Goal: Task Accomplishment & Management: Use online tool/utility

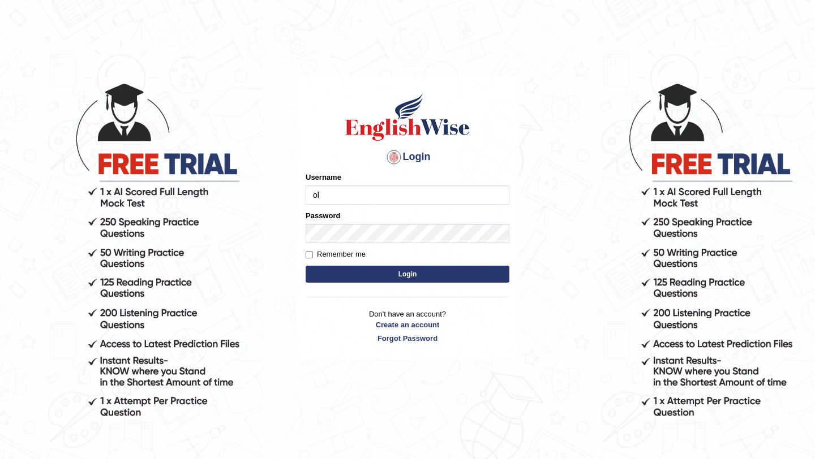
type input "olivert"
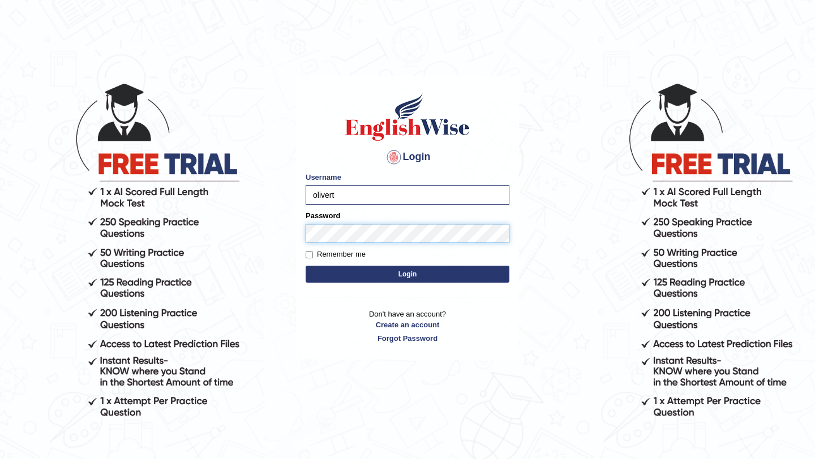
click at [306, 266] on button "Login" at bounding box center [408, 274] width 204 height 17
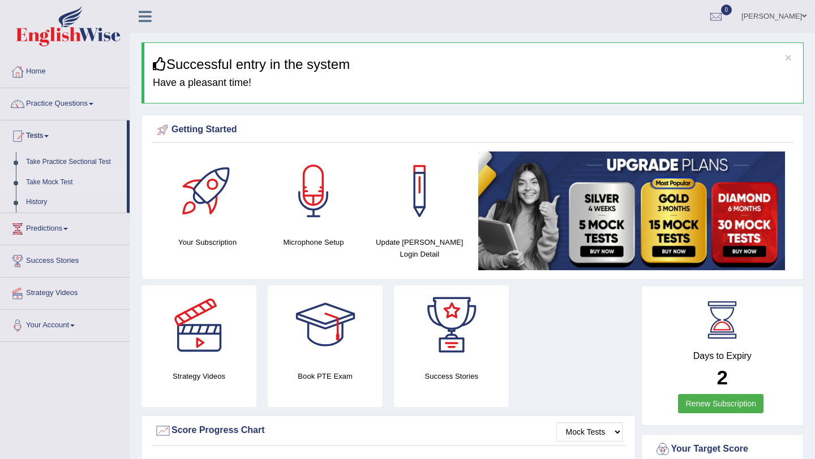
click at [50, 183] on link "Take Mock Test" at bounding box center [74, 183] width 106 height 20
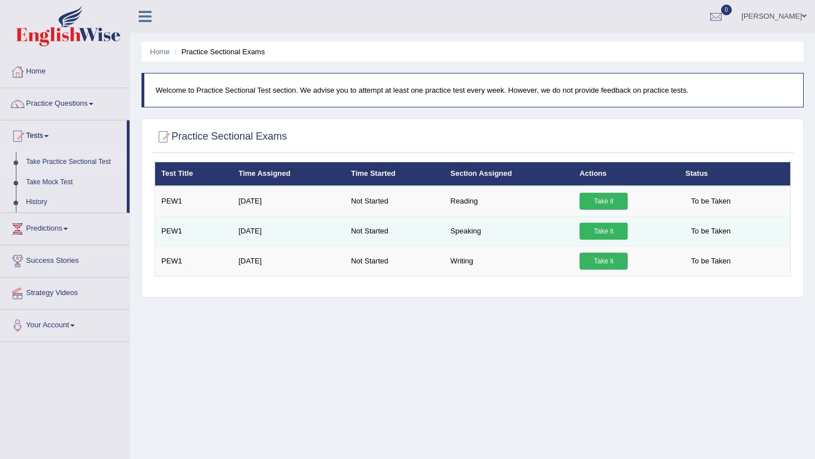
click at [594, 234] on link "Take it" at bounding box center [603, 231] width 48 height 17
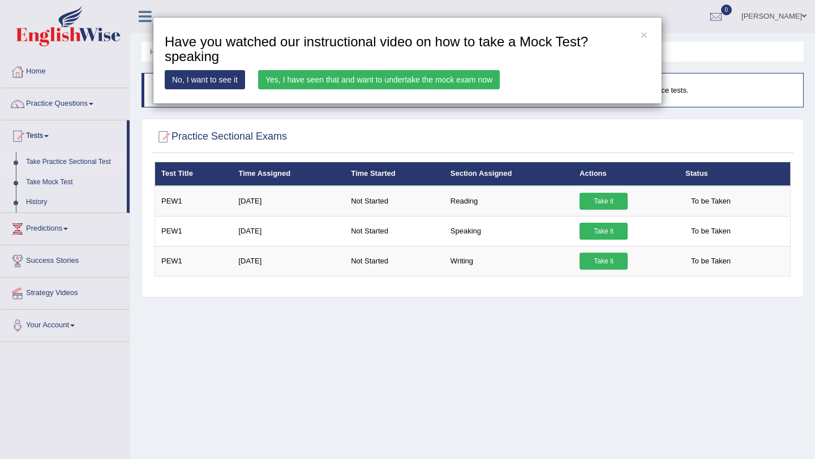
click at [489, 81] on link "Yes, I have seen that and want to undertake the mock exam now" at bounding box center [379, 79] width 242 height 19
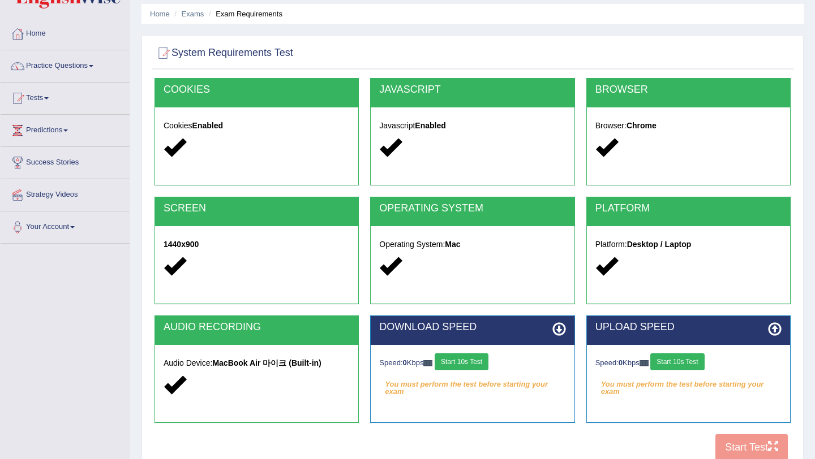
scroll to position [38, 0]
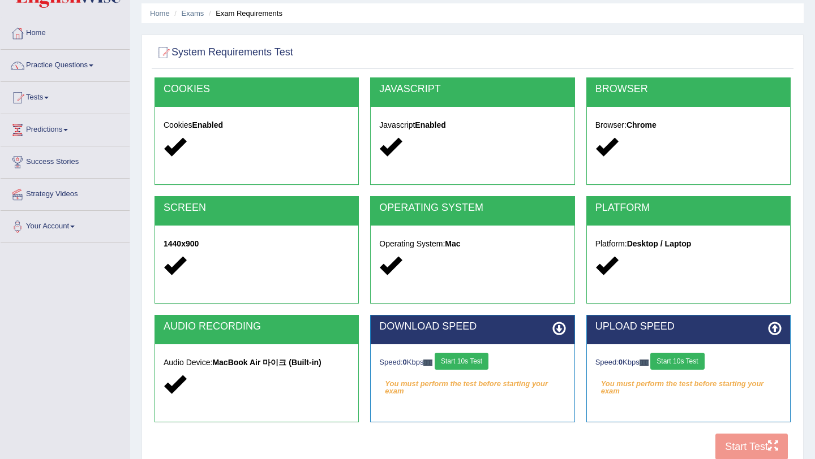
click at [488, 359] on button "Start 10s Test" at bounding box center [462, 361] width 54 height 17
click at [676, 362] on button "Start 10s Test" at bounding box center [677, 361] width 54 height 17
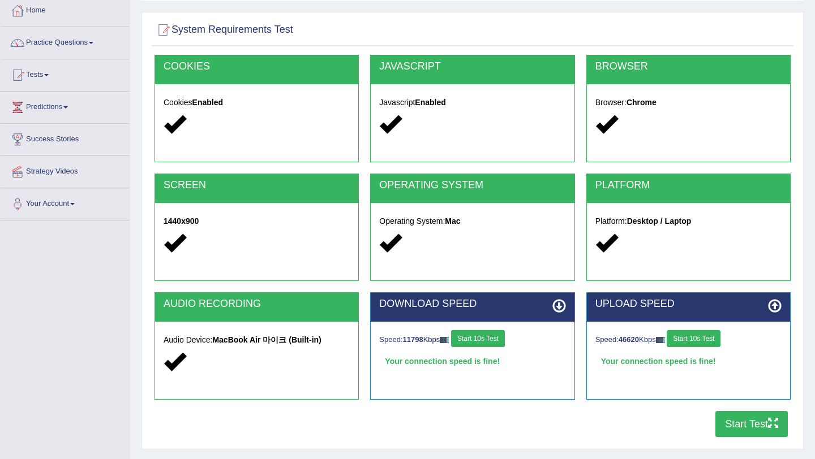
scroll to position [63, 0]
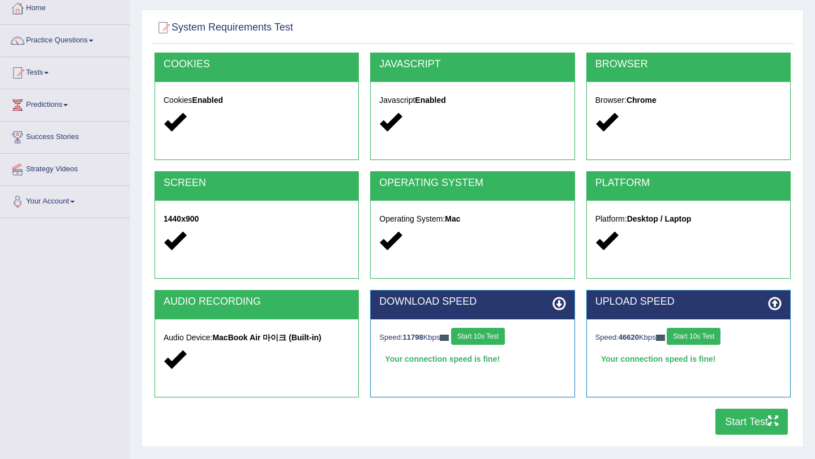
click at [781, 423] on button "Start Test" at bounding box center [751, 422] width 72 height 26
